Goal: Task Accomplishment & Management: Manage account settings

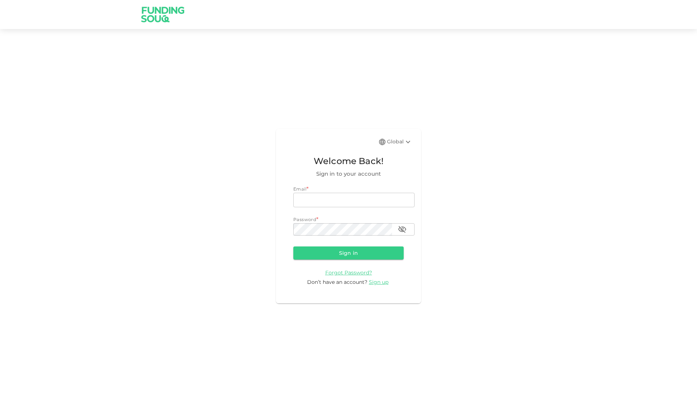
type input "[EMAIL_ADDRESS][DOMAIN_NAME]"
click at [346, 254] on form "Email * email [EMAIL_ADDRESS][DOMAIN_NAME] email Password * password password S…" at bounding box center [348, 235] width 110 height 100
click at [349, 249] on button "Sign in" at bounding box center [348, 252] width 110 height 13
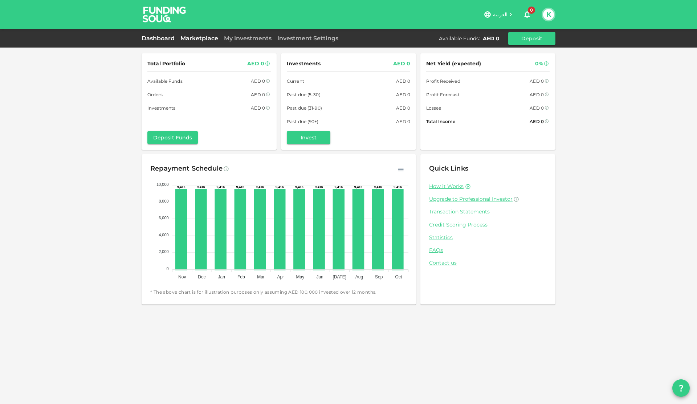
click at [213, 37] on link "Marketplace" at bounding box center [199, 38] width 44 height 7
